Goal: Find specific page/section: Find specific page/section

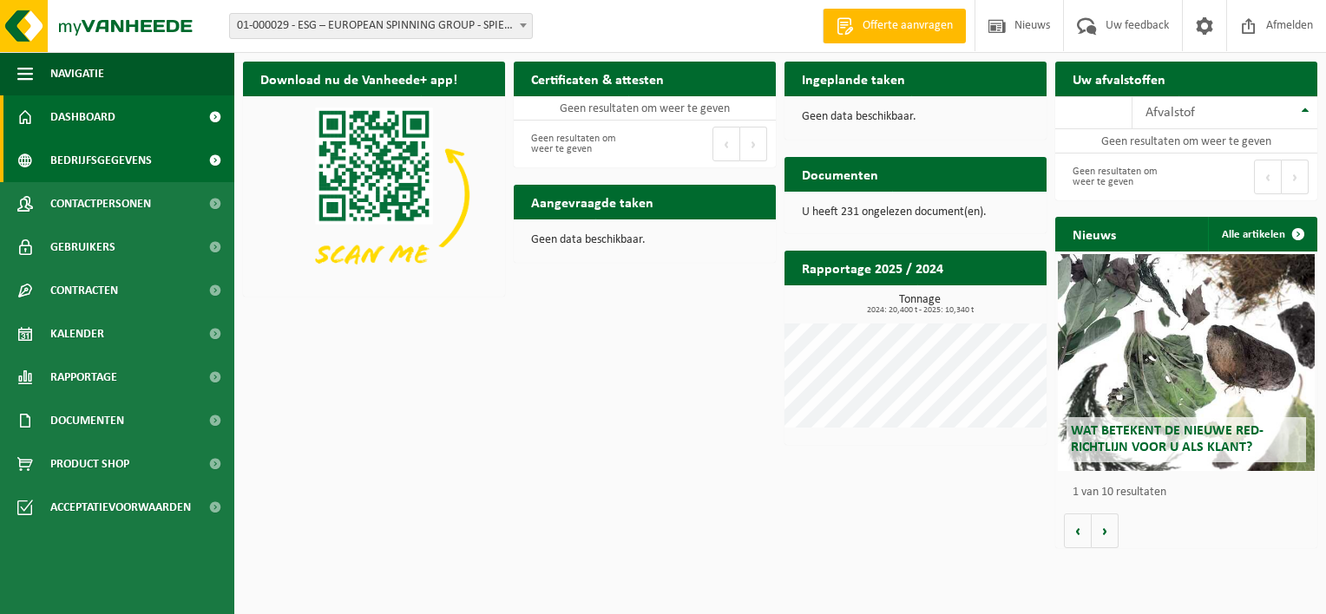
click at [80, 167] on span "Bedrijfsgegevens" at bounding box center [101, 160] width 102 height 43
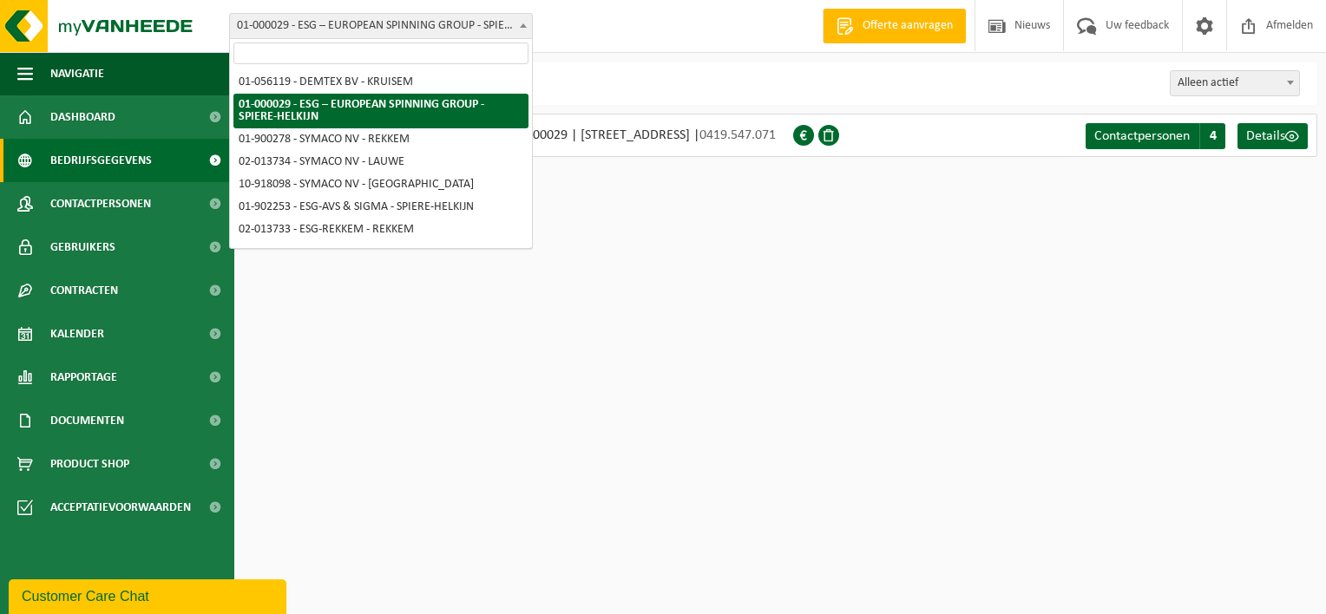
click at [517, 23] on span at bounding box center [523, 25] width 17 height 23
click at [516, 23] on span at bounding box center [523, 25] width 17 height 23
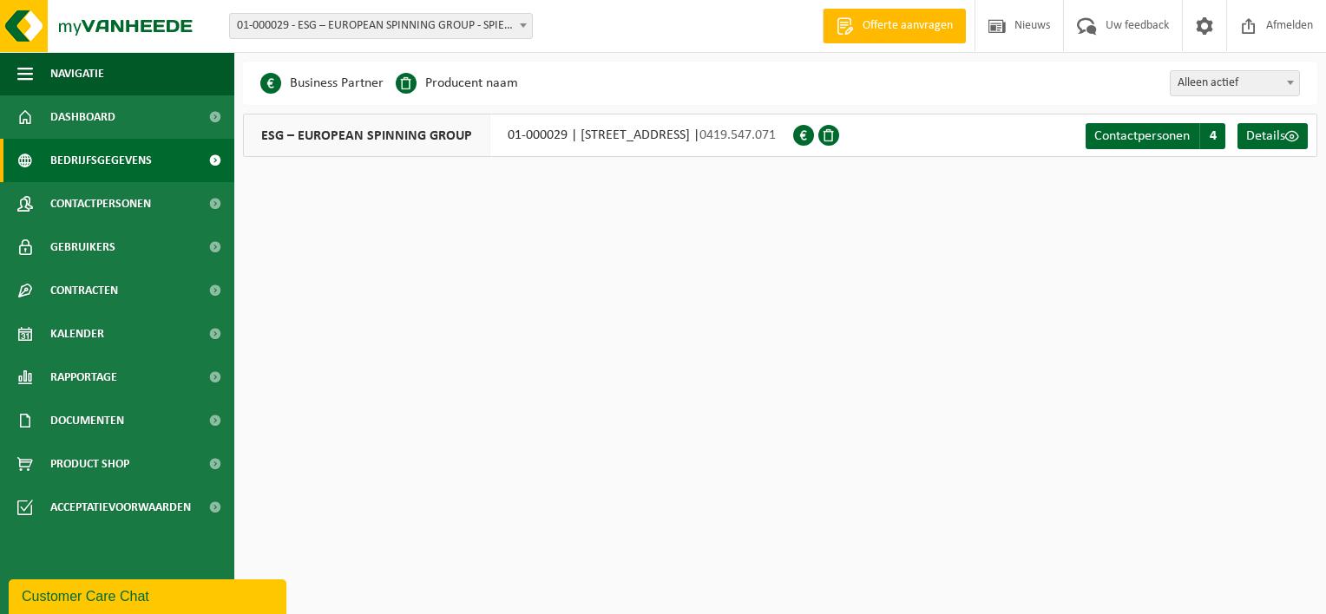
click at [1048, 344] on html "Vestiging: 01-056119 - DEMTEX BV - KRUISEM 01-000029 - ESG – EUROPEAN SPINNING …" at bounding box center [663, 307] width 1326 height 614
click at [1259, 64] on div "Business Partner Producent naam Treatment Center Data Center Gearchiveerd Vlare…" at bounding box center [780, 83] width 1074 height 43
click at [1260, 73] on span "Alleen actief" at bounding box center [1235, 83] width 128 height 24
click at [1243, 76] on span "Alles" at bounding box center [1235, 83] width 128 height 24
select select "false"
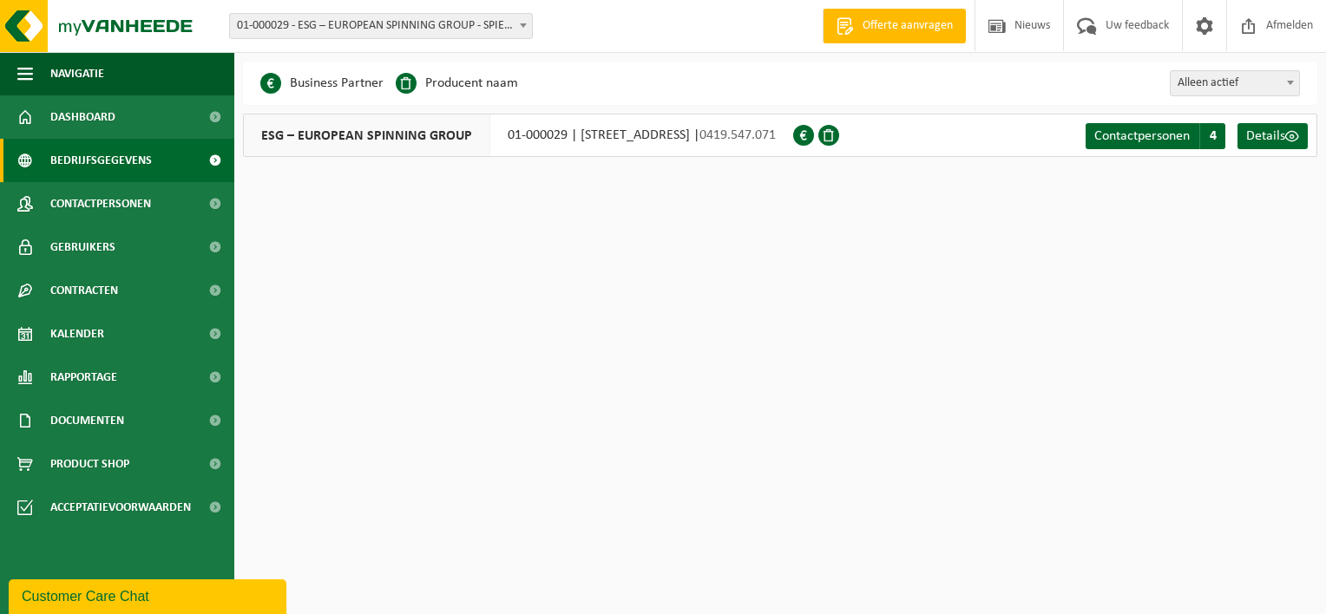
click at [985, 333] on html "Vestiging: 01-056119 - DEMTEX BV - KRUISEM 01-000029 - ESG – EUROPEAN SPINNING …" at bounding box center [663, 307] width 1326 height 614
click at [1287, 139] on span at bounding box center [1292, 136] width 14 height 14
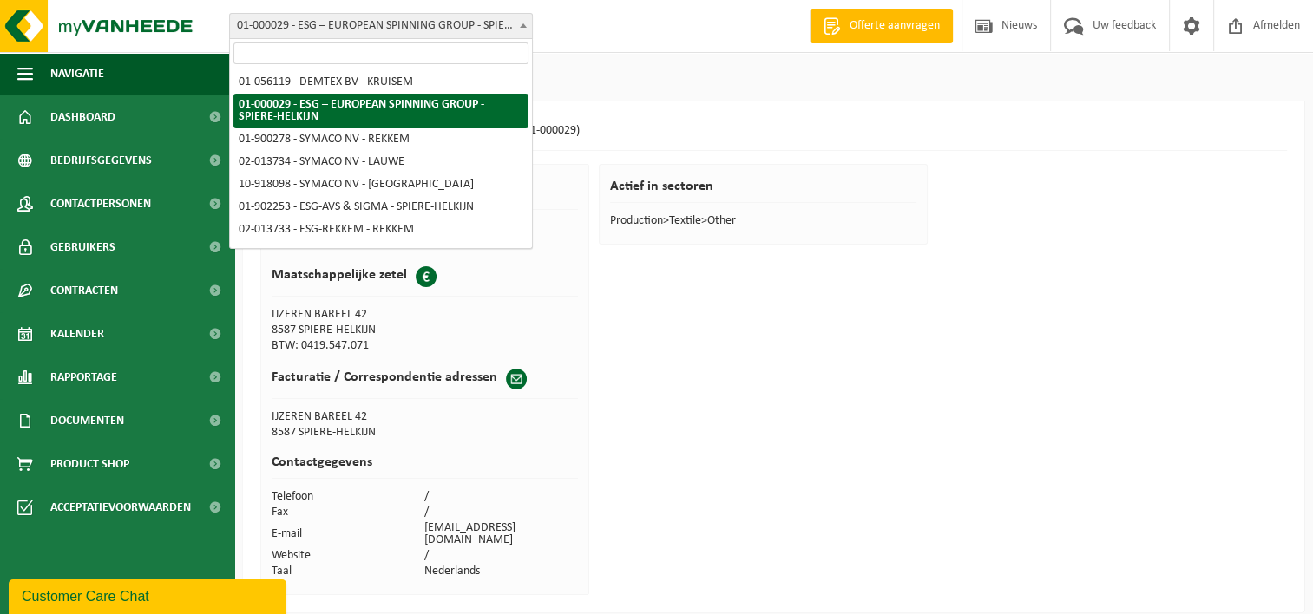
click at [401, 13] on span "01-000029 - ESG – EUROPEAN SPINNING GROUP - SPIERE-HELKIJN" at bounding box center [381, 26] width 304 height 26
click at [444, 26] on span "01-000029 - ESG – EUROPEAN SPINNING GROUP - SPIERE-HELKIJN" at bounding box center [381, 26] width 302 height 24
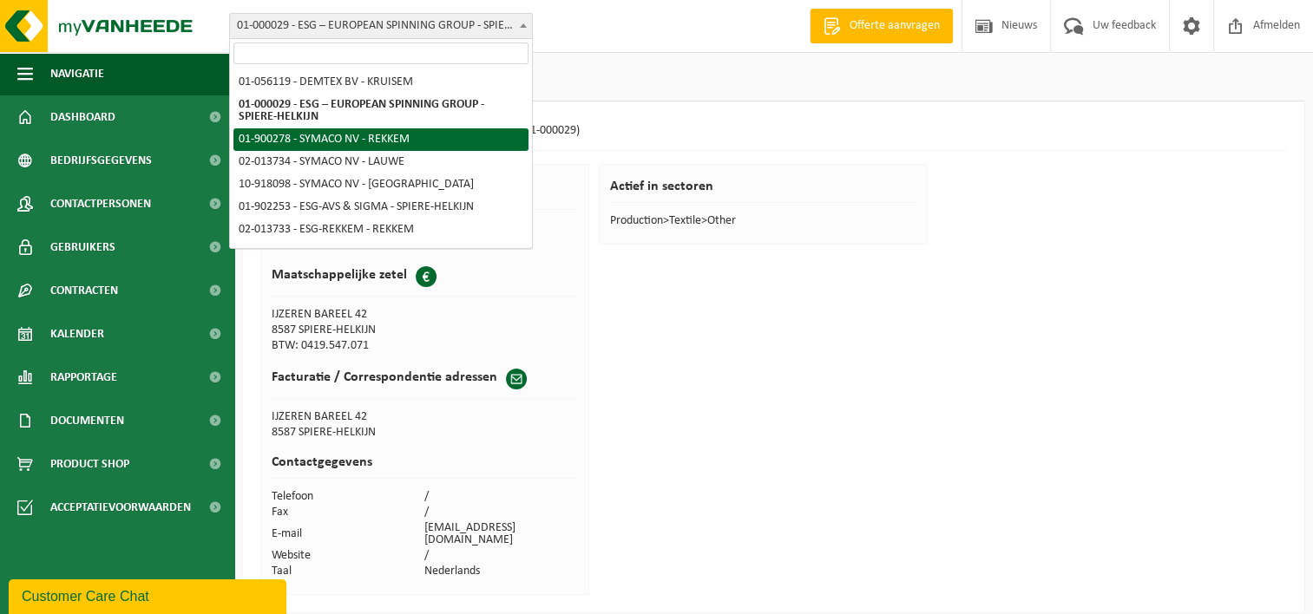
select select "14705"
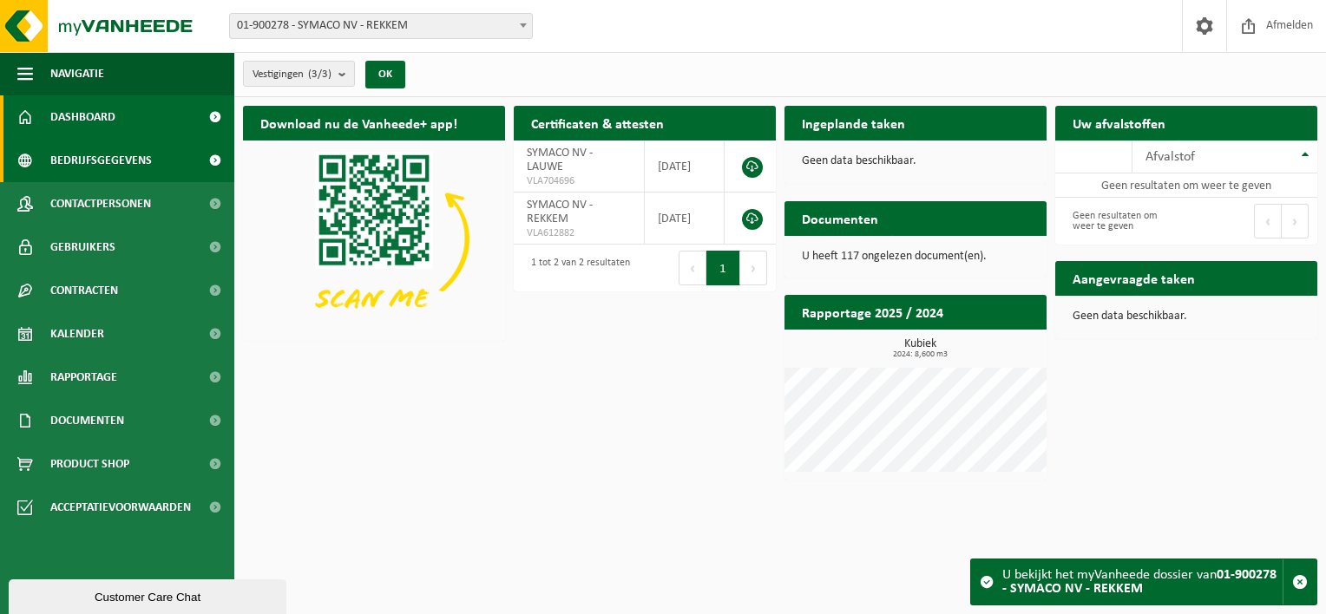
click at [115, 167] on span "Bedrijfsgegevens" at bounding box center [101, 160] width 102 height 43
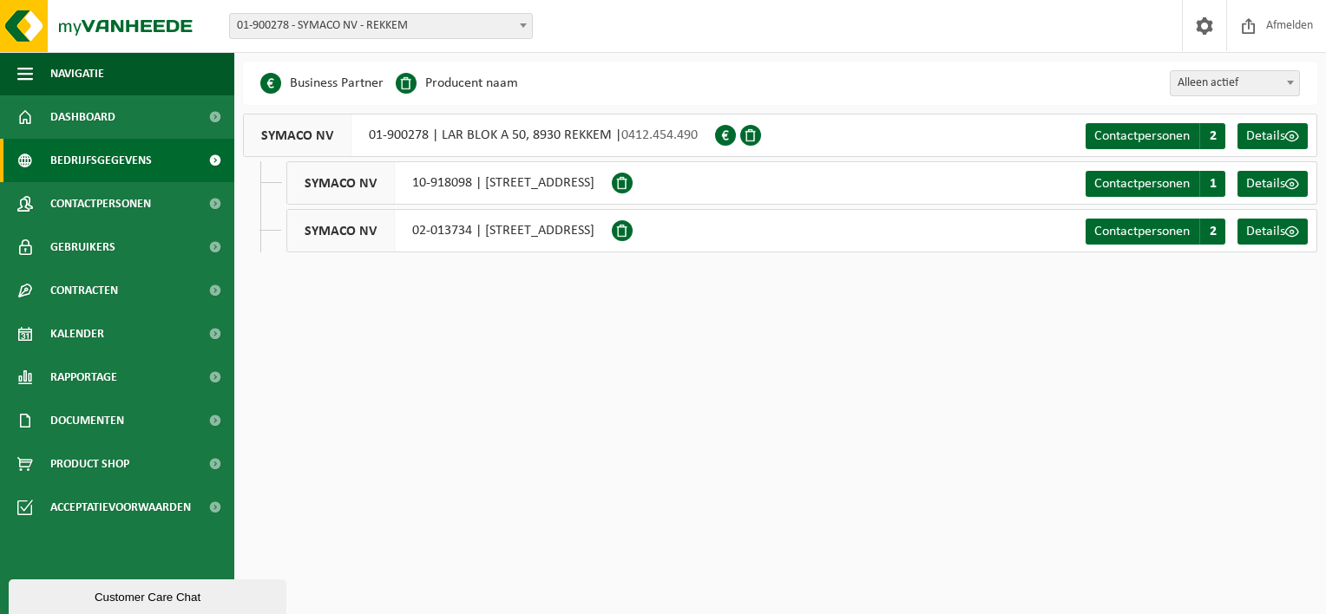
click at [455, 28] on span "01-900278 - SYMACO NV - REKKEM" at bounding box center [381, 26] width 302 height 24
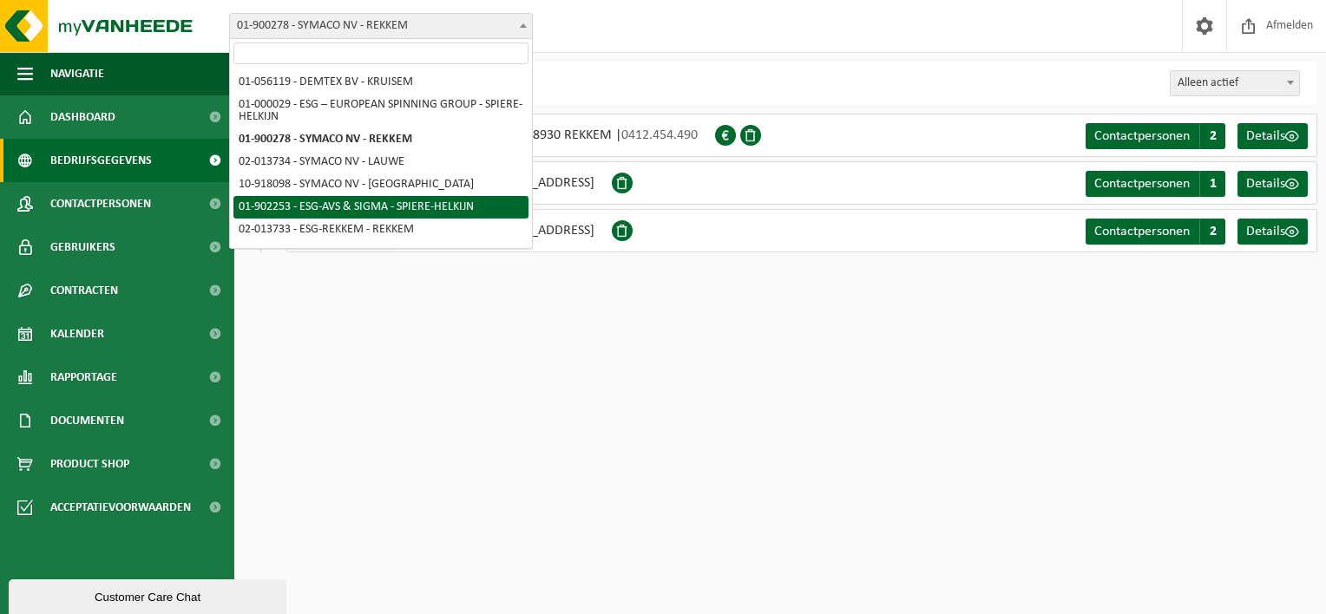
select select "14706"
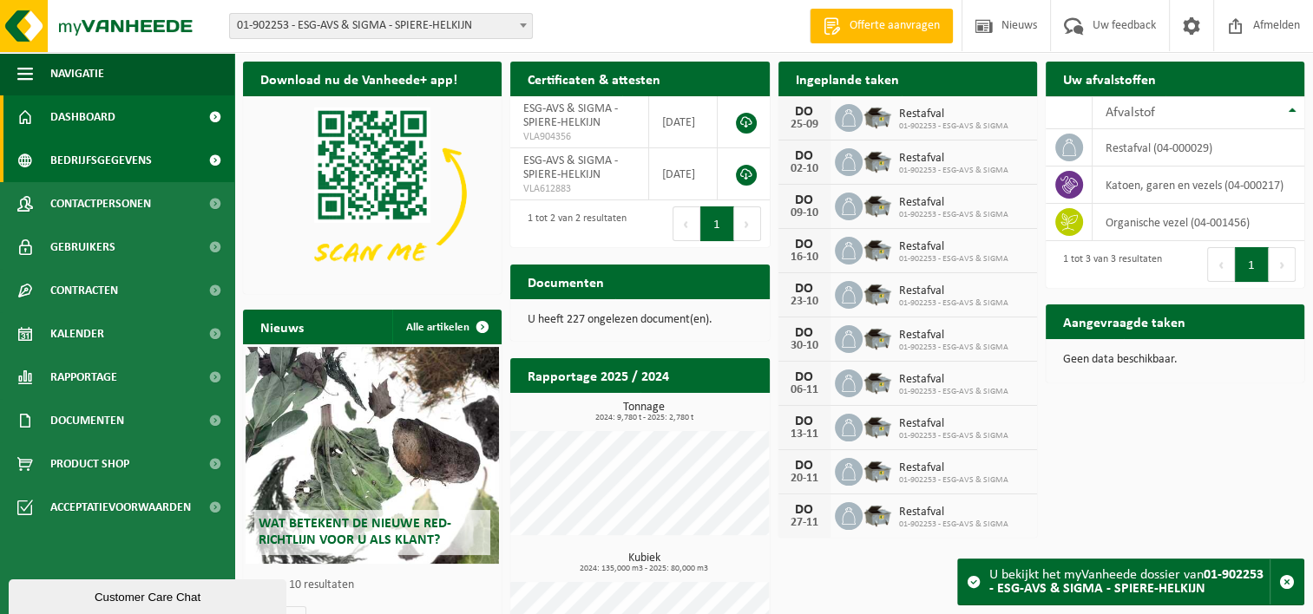
click at [110, 161] on span "Bedrijfsgegevens" at bounding box center [101, 160] width 102 height 43
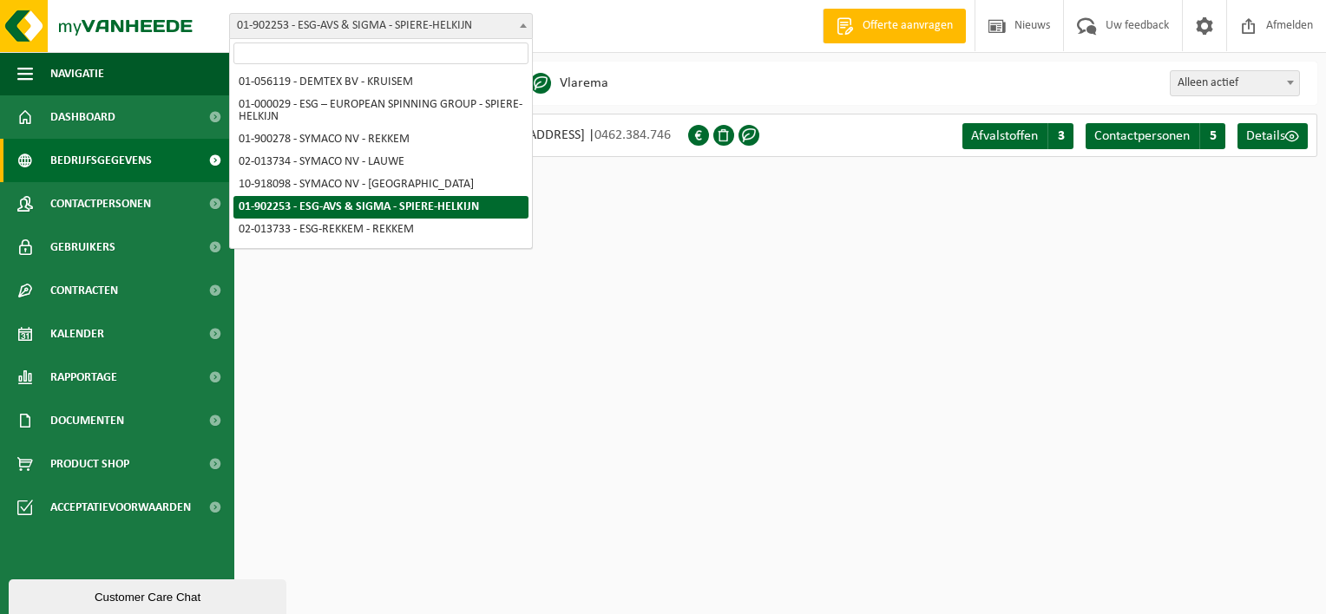
click at [518, 17] on span at bounding box center [523, 25] width 17 height 23
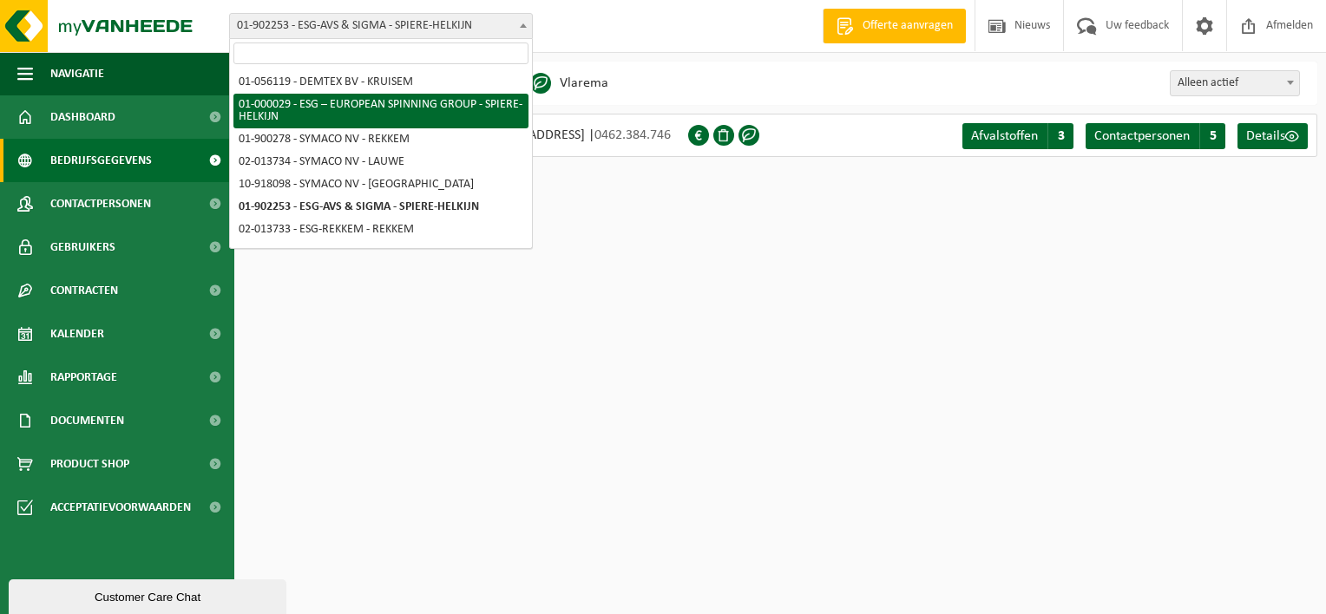
scroll to position [64, 0]
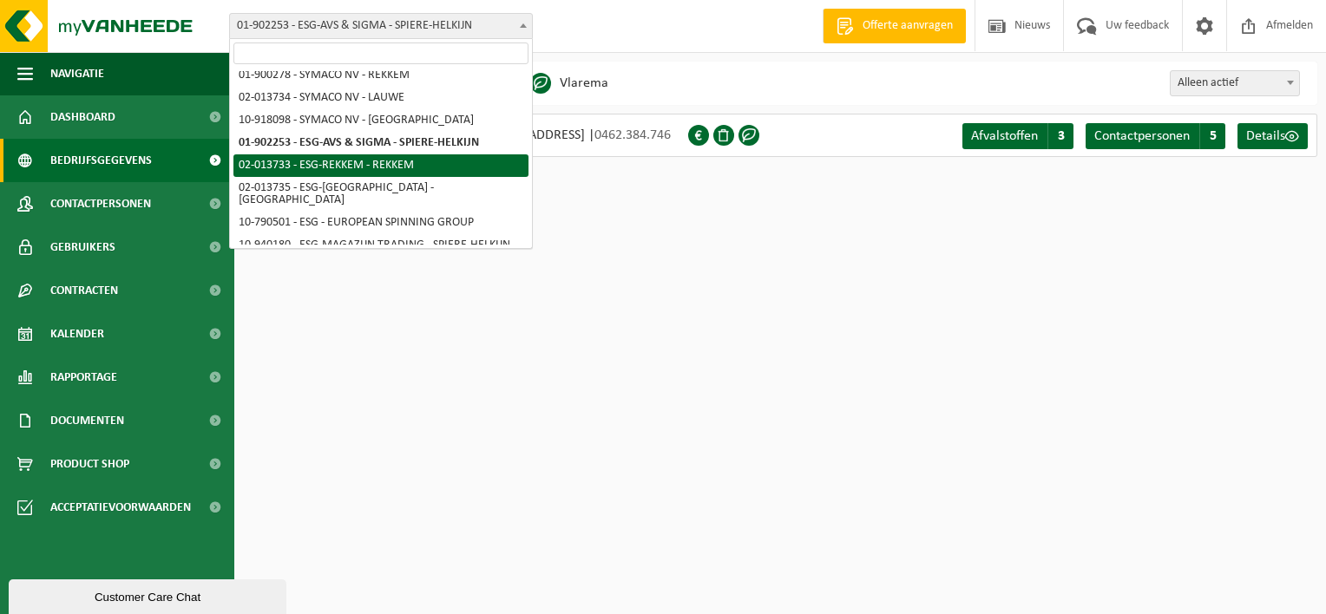
select select "14709"
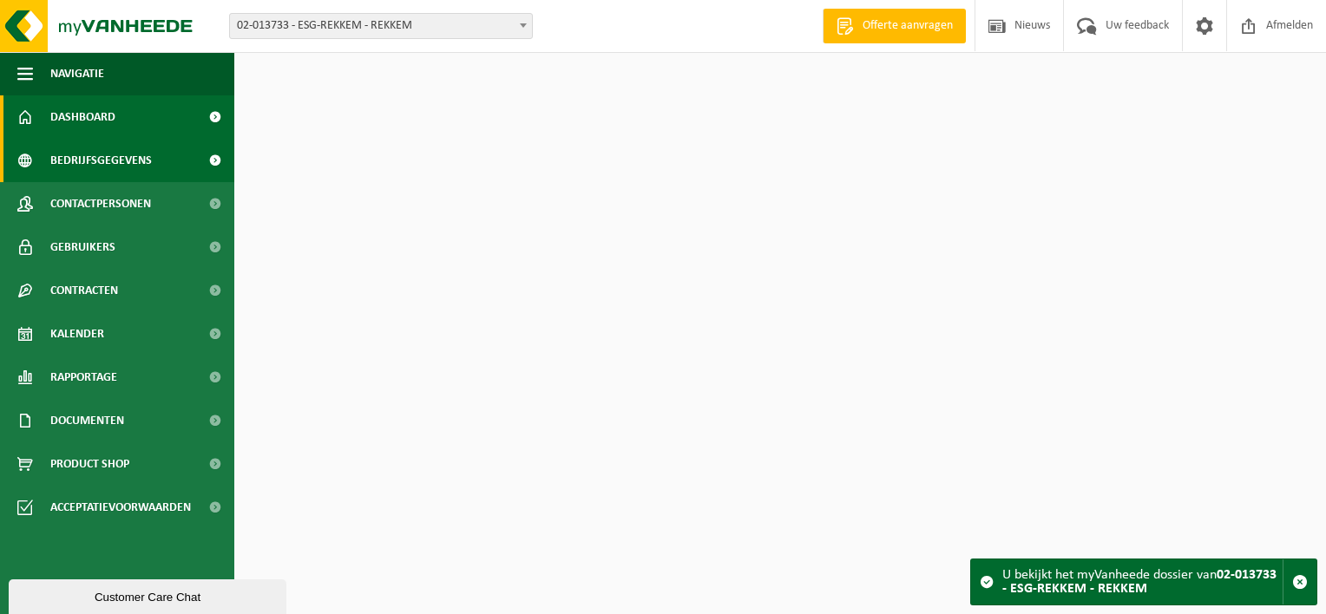
click at [82, 161] on span "Bedrijfsgegevens" at bounding box center [101, 160] width 102 height 43
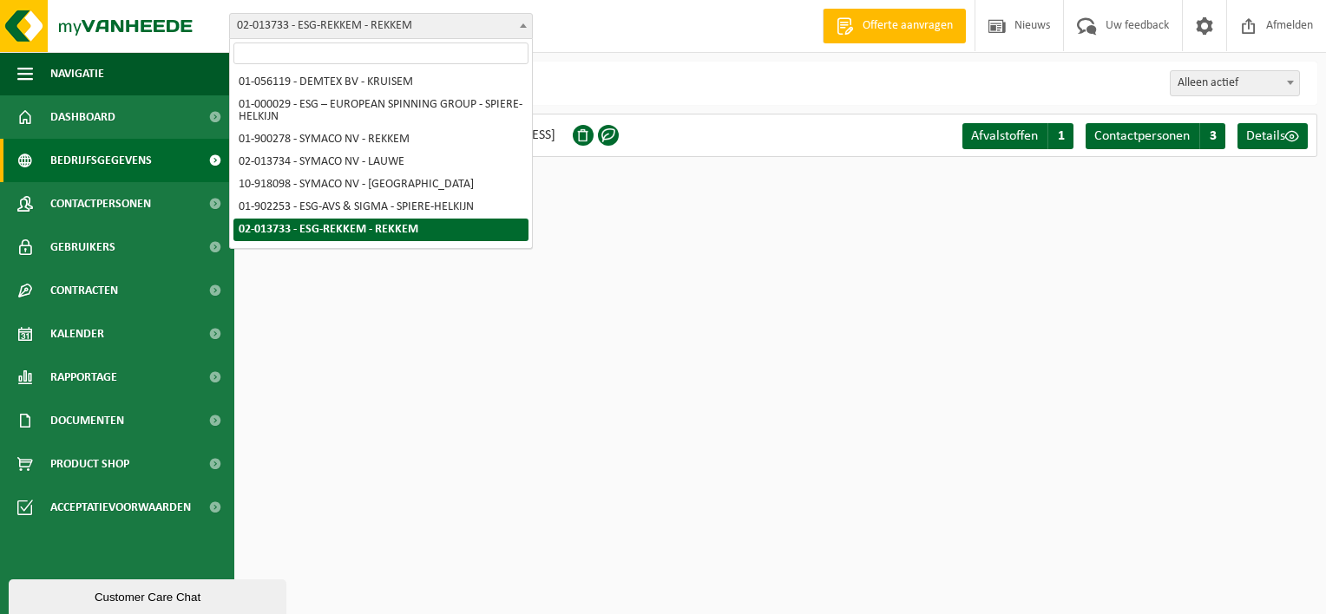
click at [469, 27] on span "02-013733 - ESG-REKKEM - REKKEM" at bounding box center [381, 26] width 302 height 24
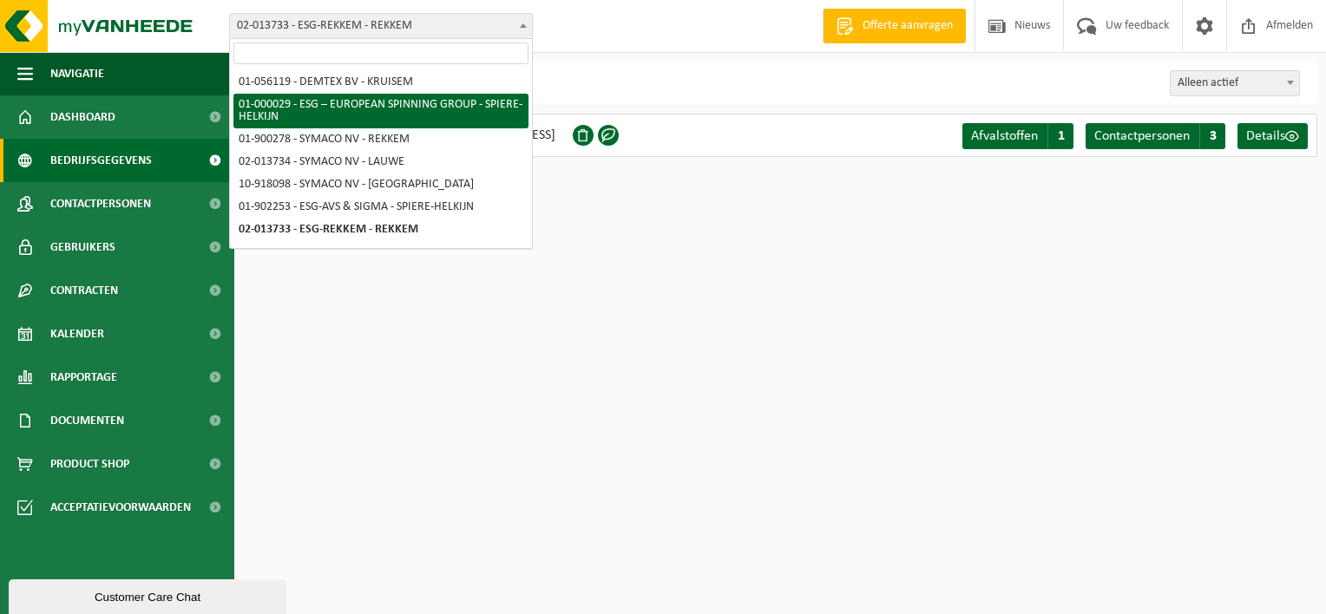
select select "14703"
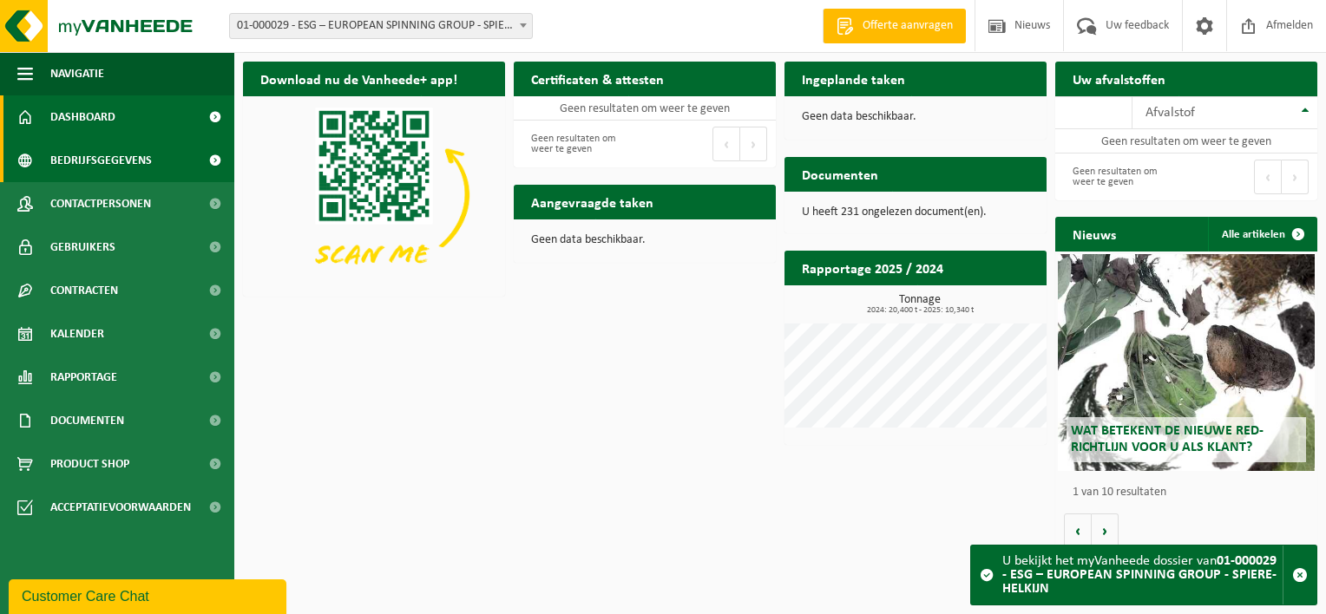
click at [111, 177] on span "Bedrijfsgegevens" at bounding box center [101, 160] width 102 height 43
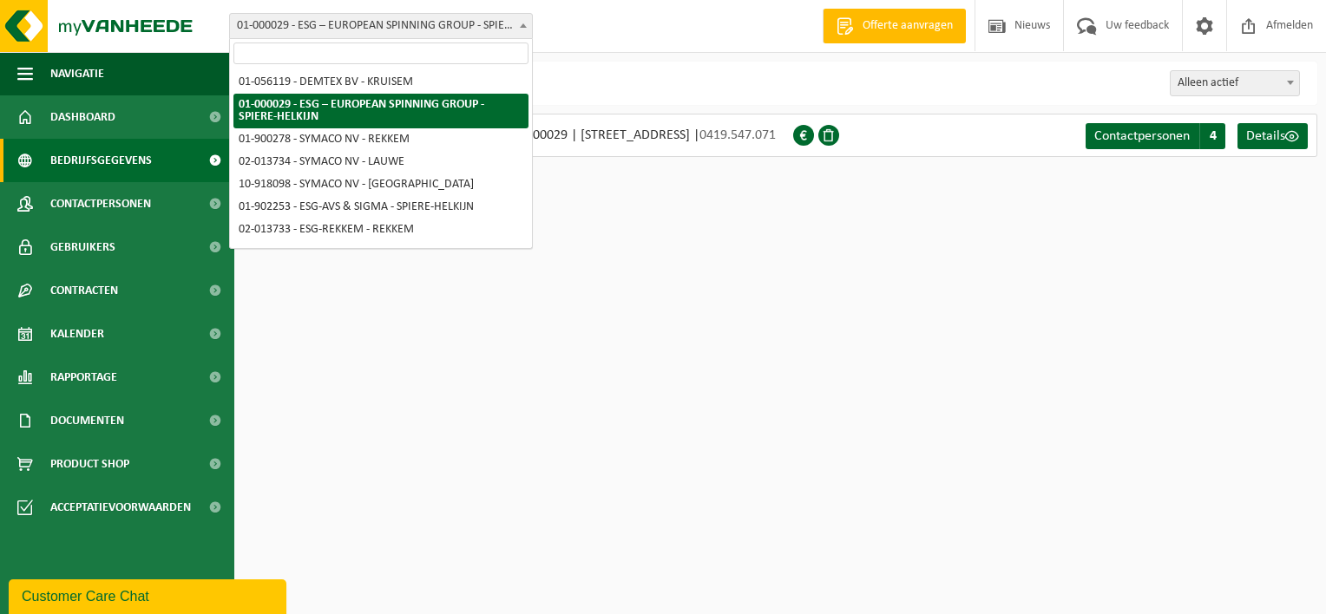
click at [418, 28] on span "01-000029 - ESG – EUROPEAN SPINNING GROUP - SPIERE-HELKIJN" at bounding box center [381, 26] width 302 height 24
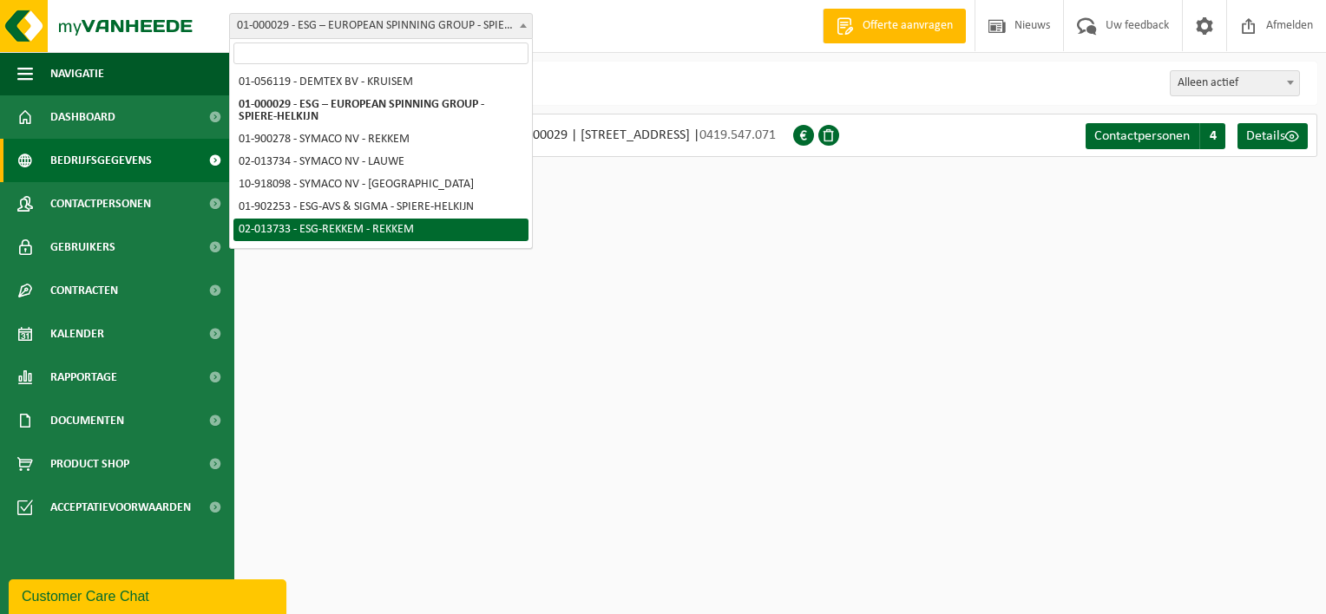
select select "14709"
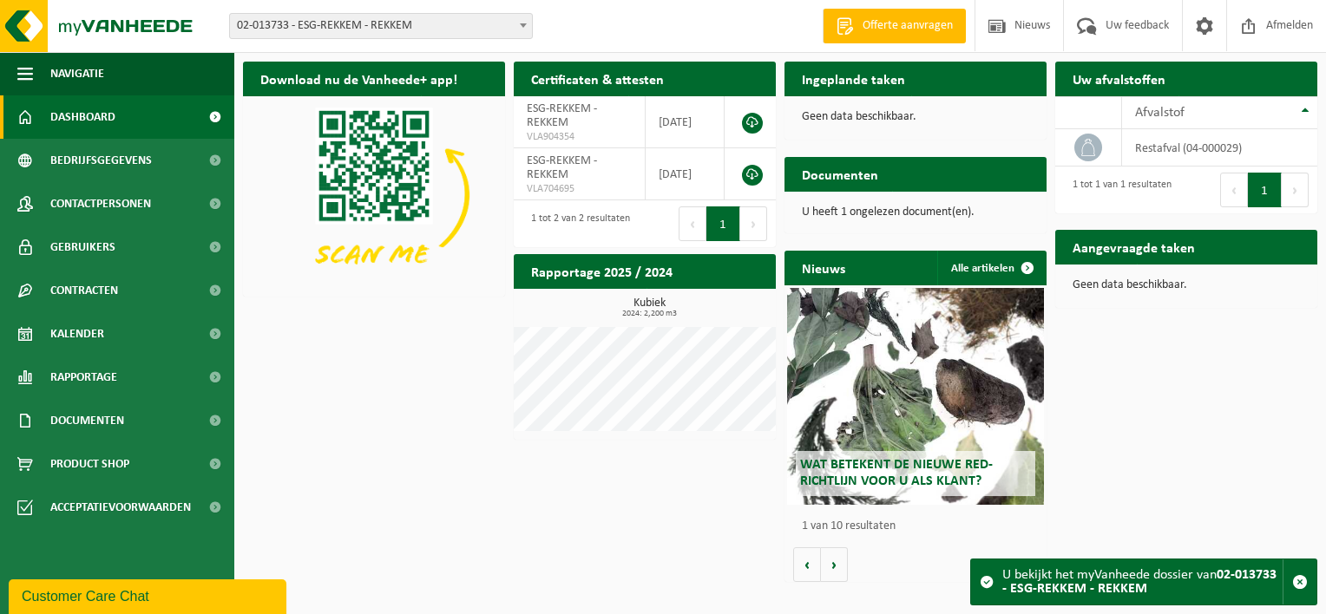
click at [437, 35] on span "02-013733 - ESG-REKKEM - REKKEM" at bounding box center [381, 26] width 302 height 24
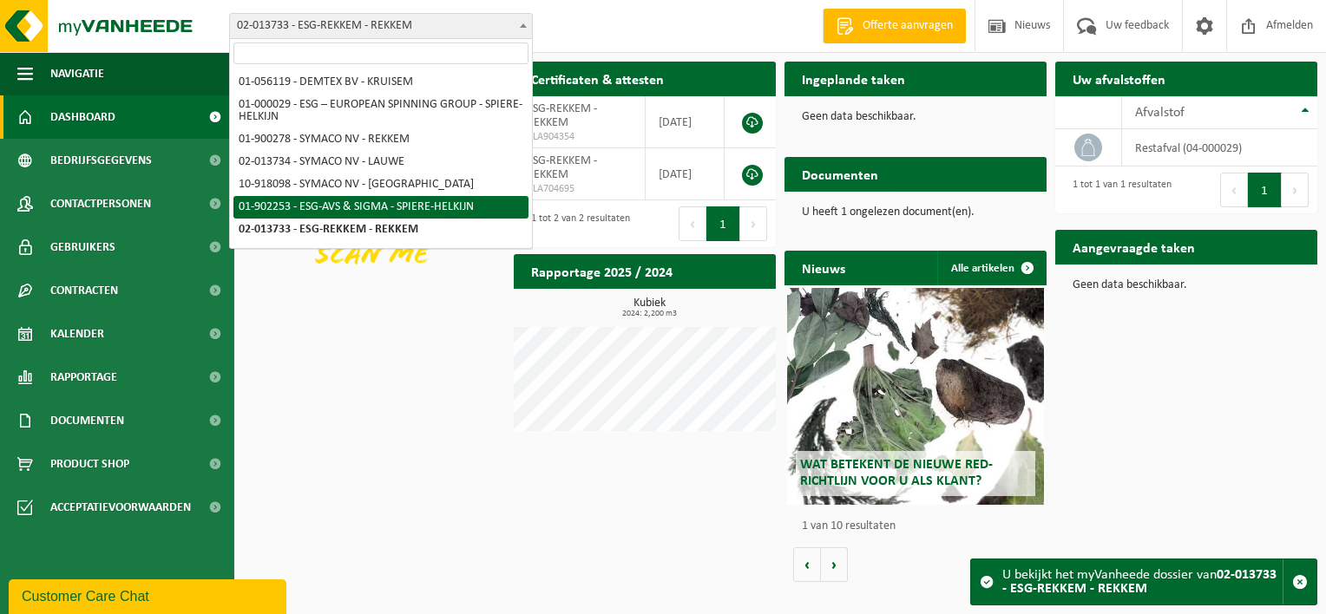
select select "14706"
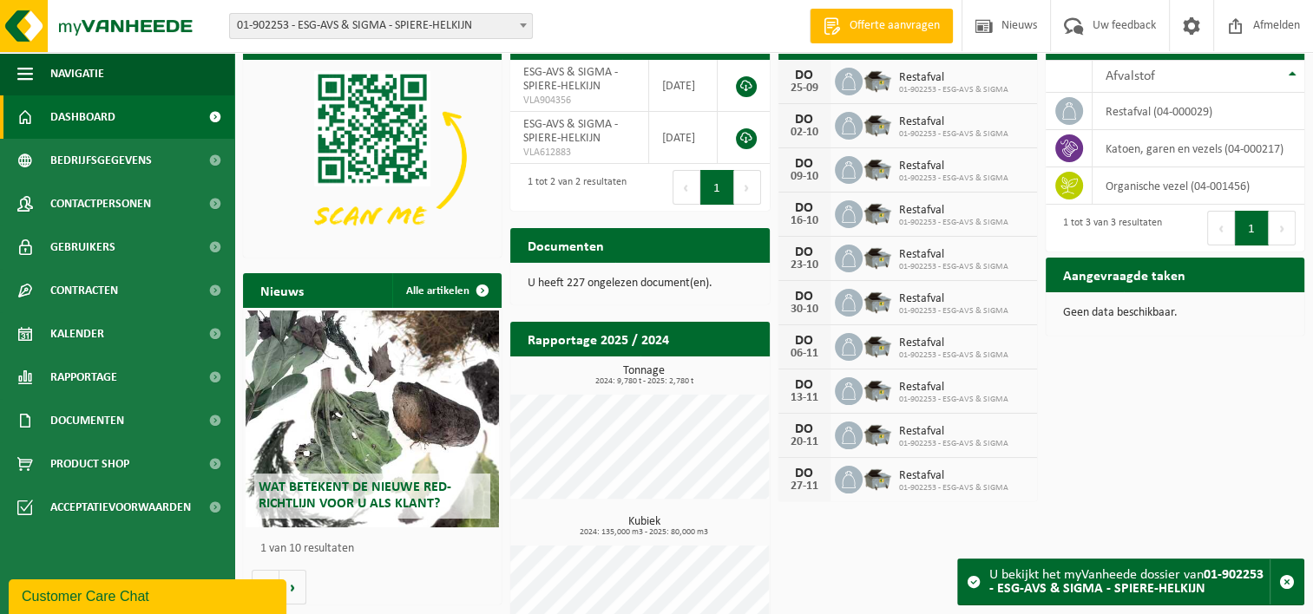
scroll to position [89, 0]
